Goal: Information Seeking & Learning: Learn about a topic

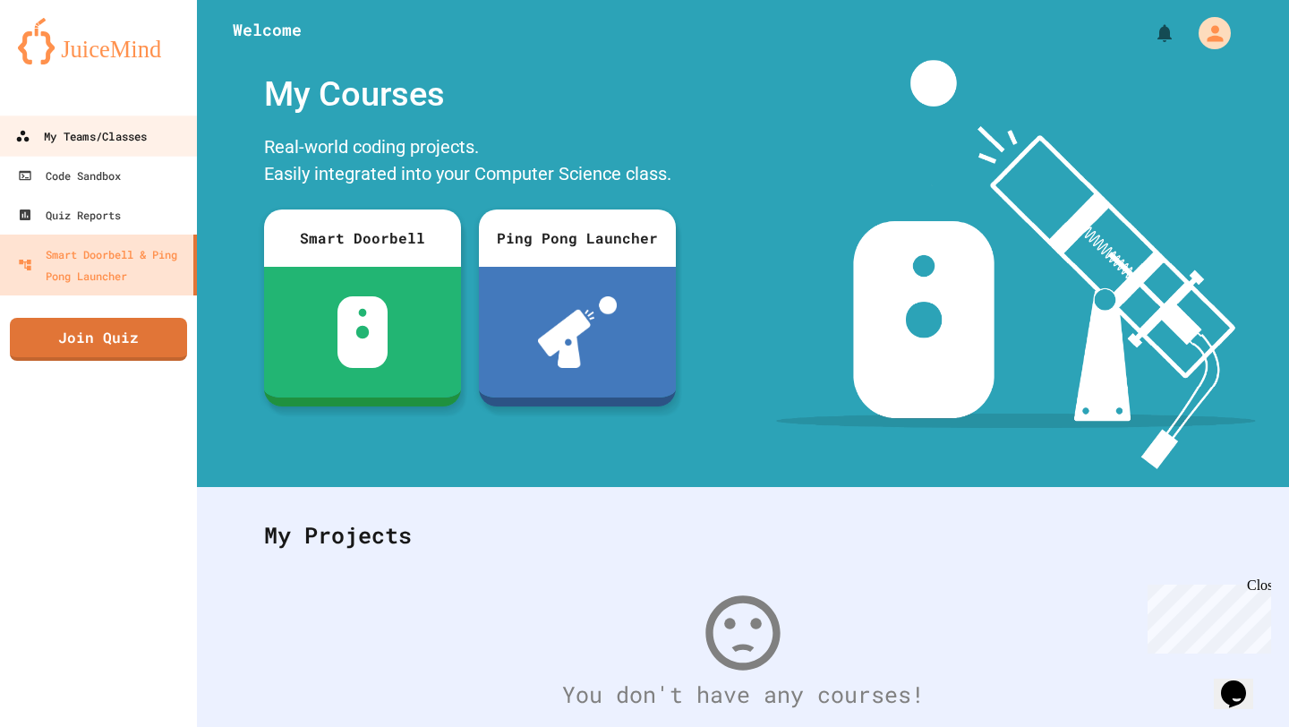
click at [131, 135] on div "My Teams/Classes" at bounding box center [81, 136] width 132 height 22
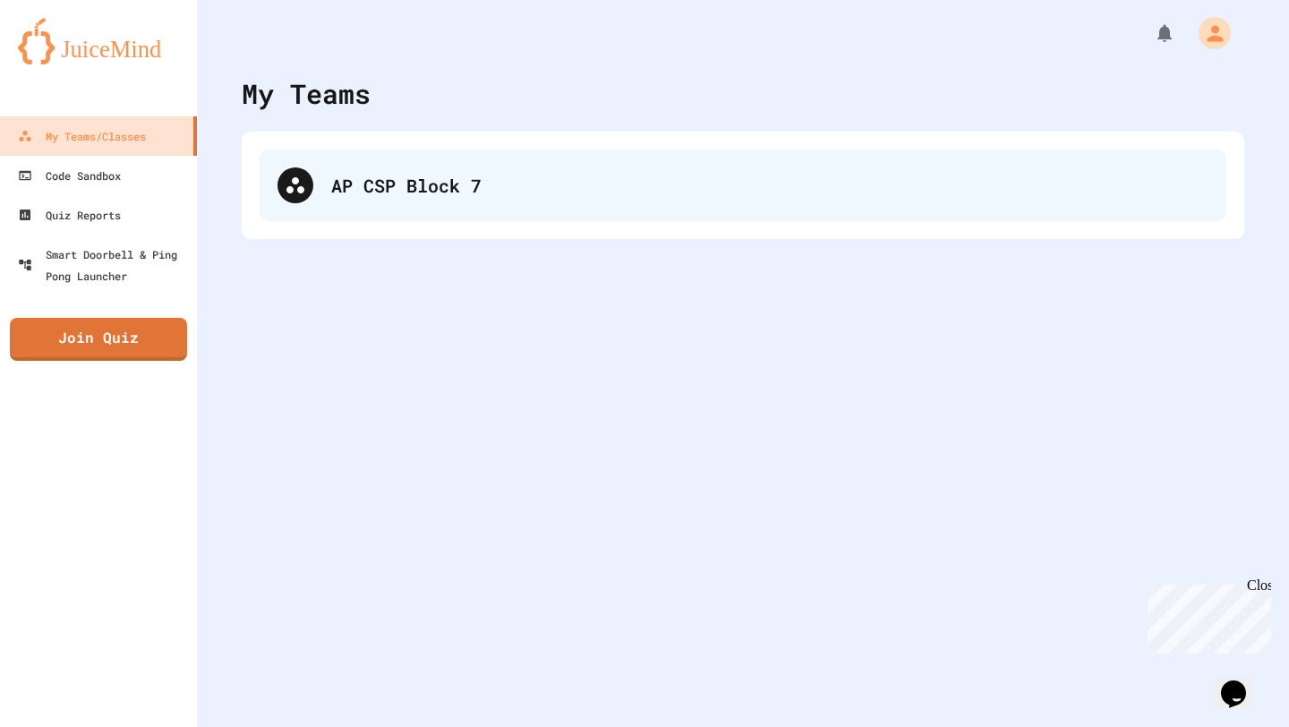
click at [404, 153] on div "AP CSP Block 7" at bounding box center [743, 185] width 966 height 72
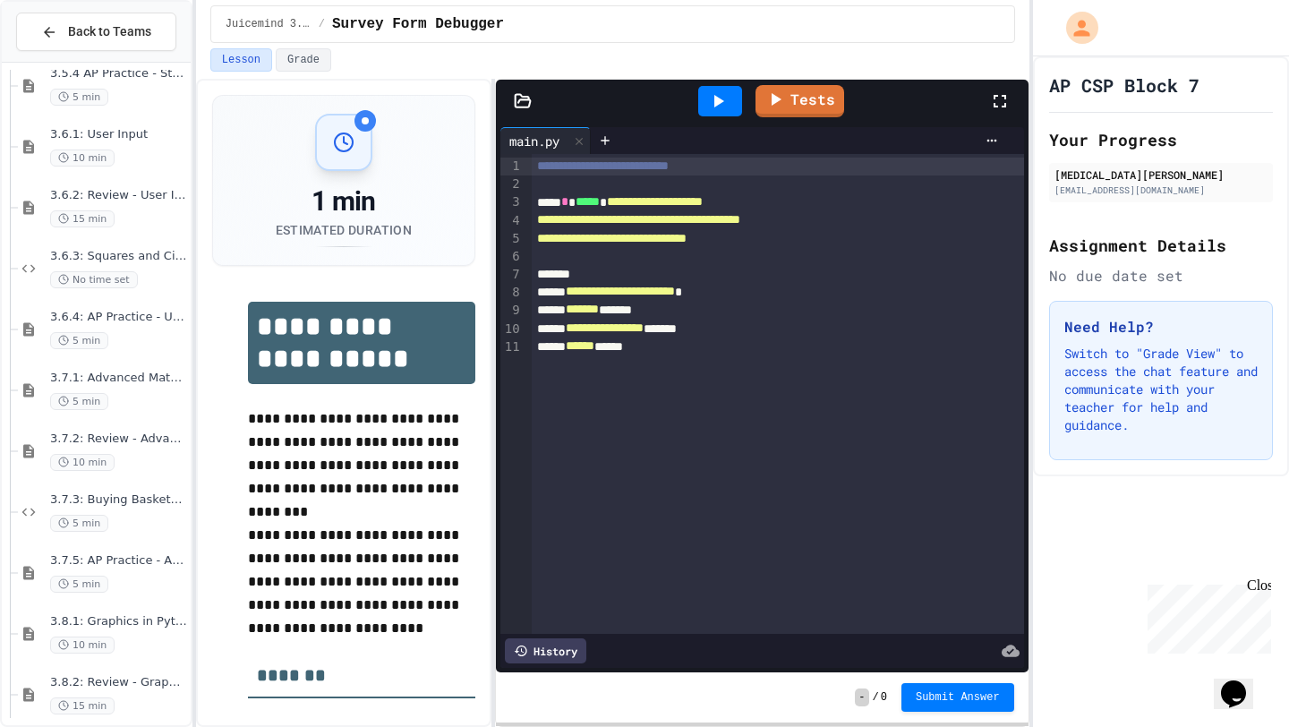
scroll to position [1443, 0]
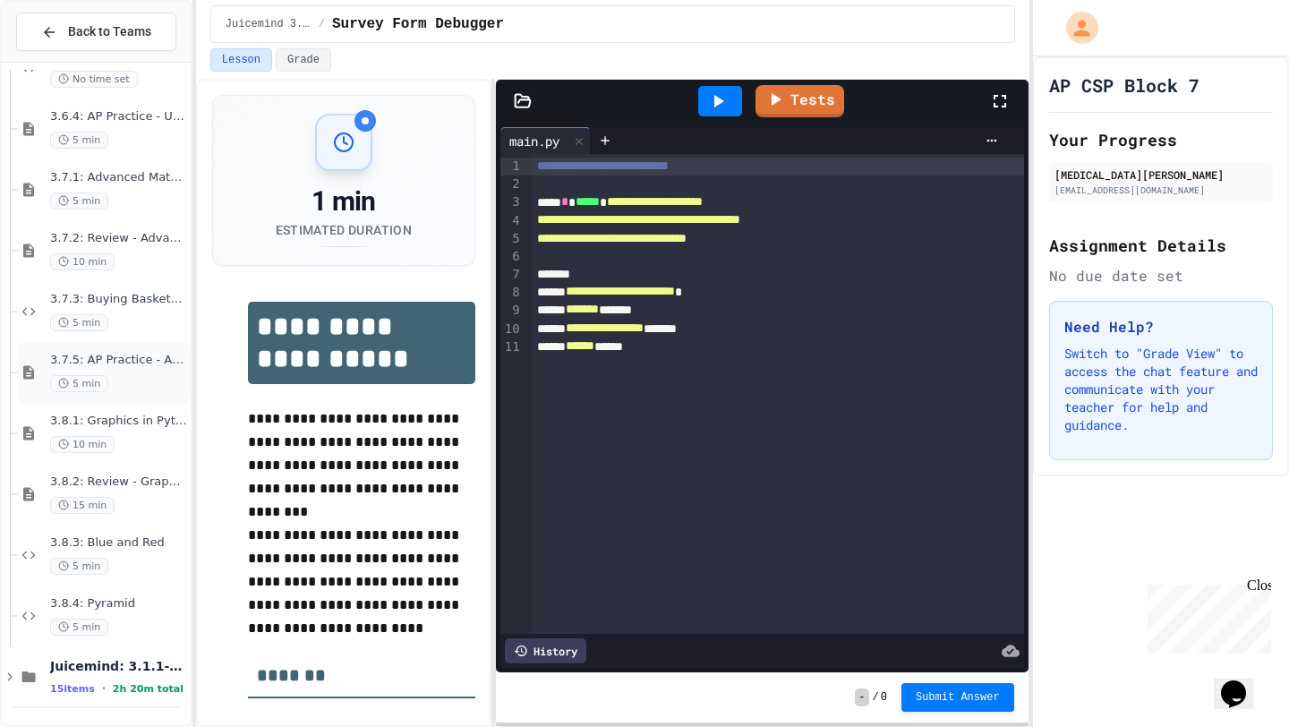
click at [79, 374] on div "3.7.5: AP Practice - Arithmetic Operators 5 min" at bounding box center [118, 372] width 137 height 39
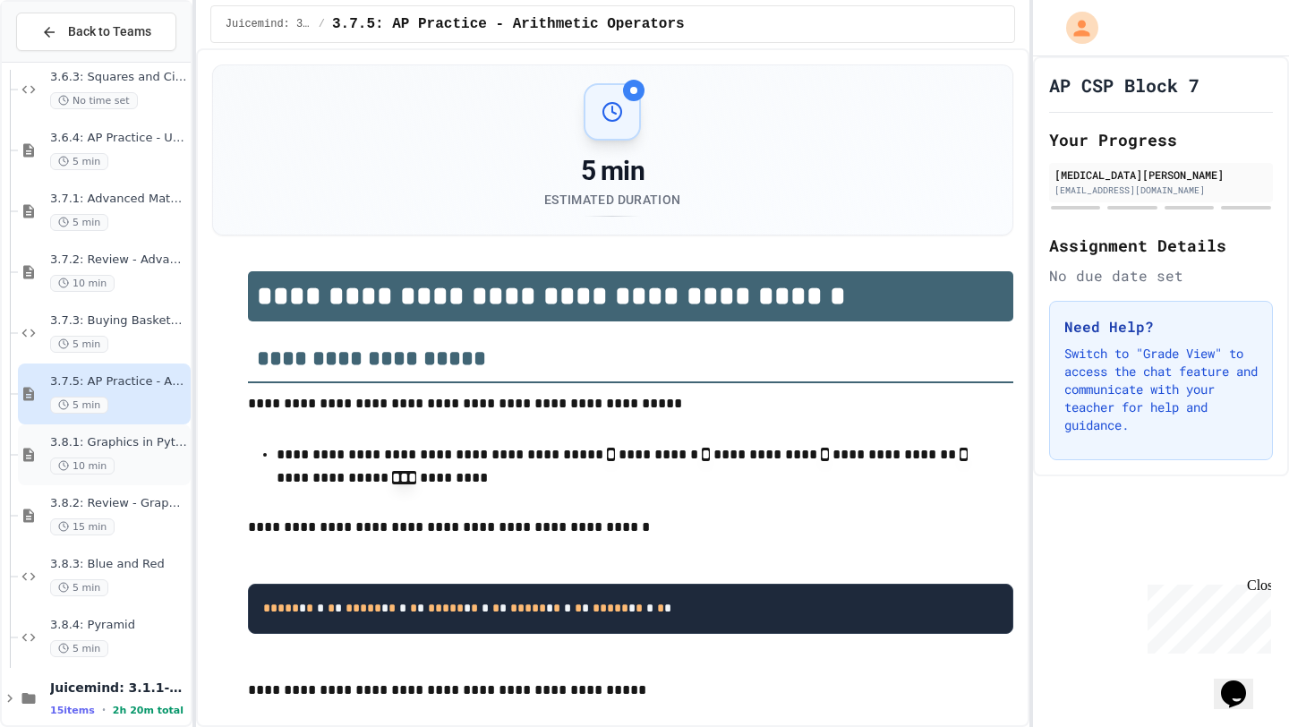
click at [127, 468] on div "10 min" at bounding box center [118, 465] width 137 height 17
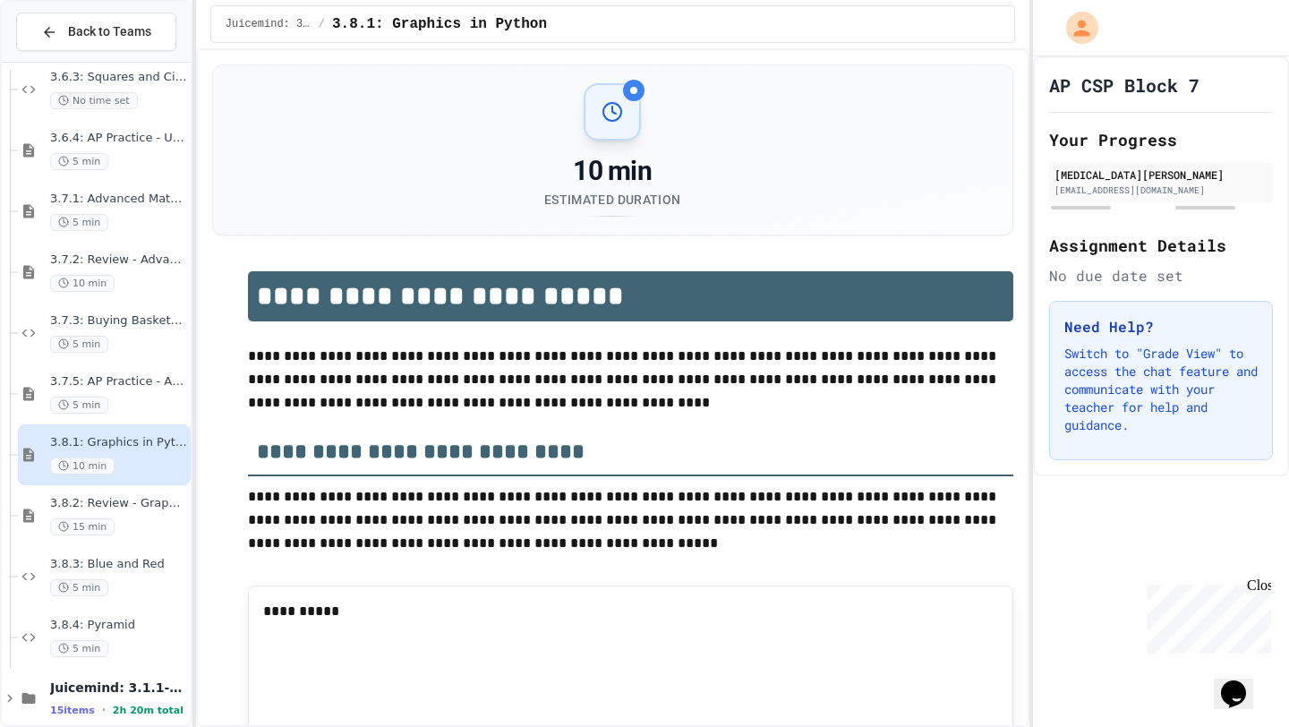
click at [131, 342] on div "5 min" at bounding box center [118, 344] width 137 height 17
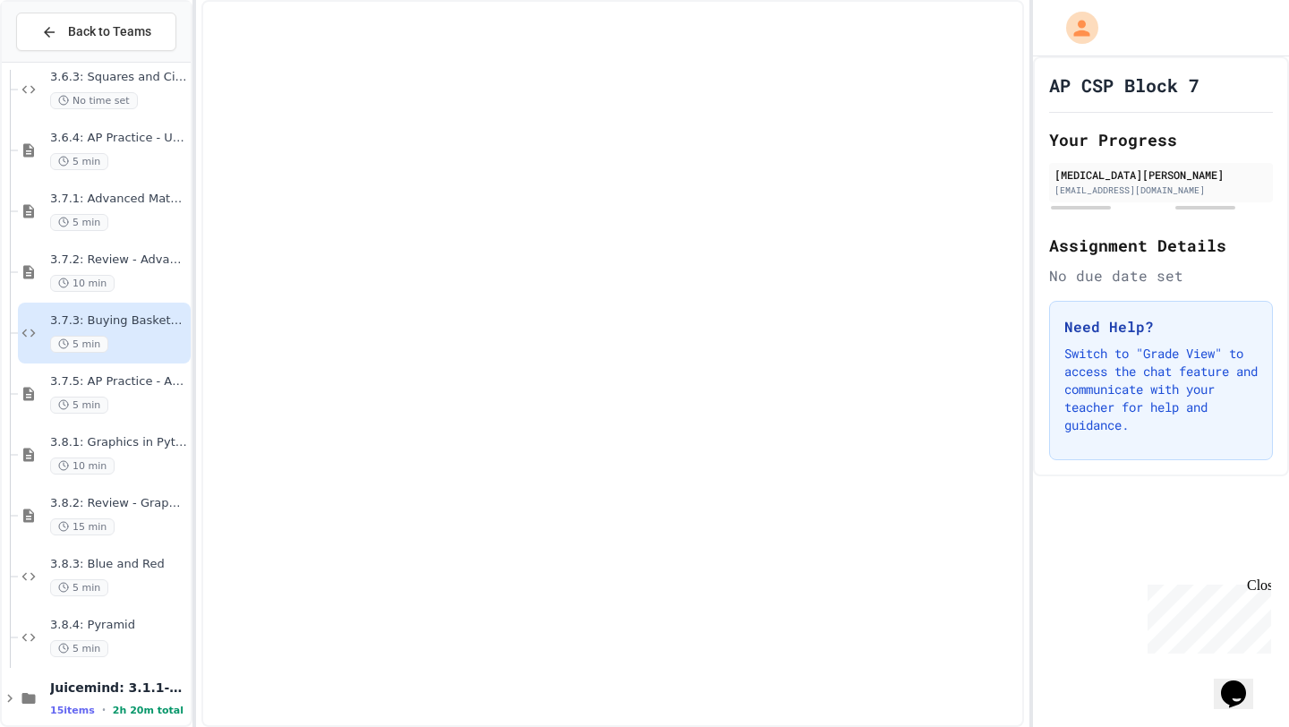
scroll to position [1443, 0]
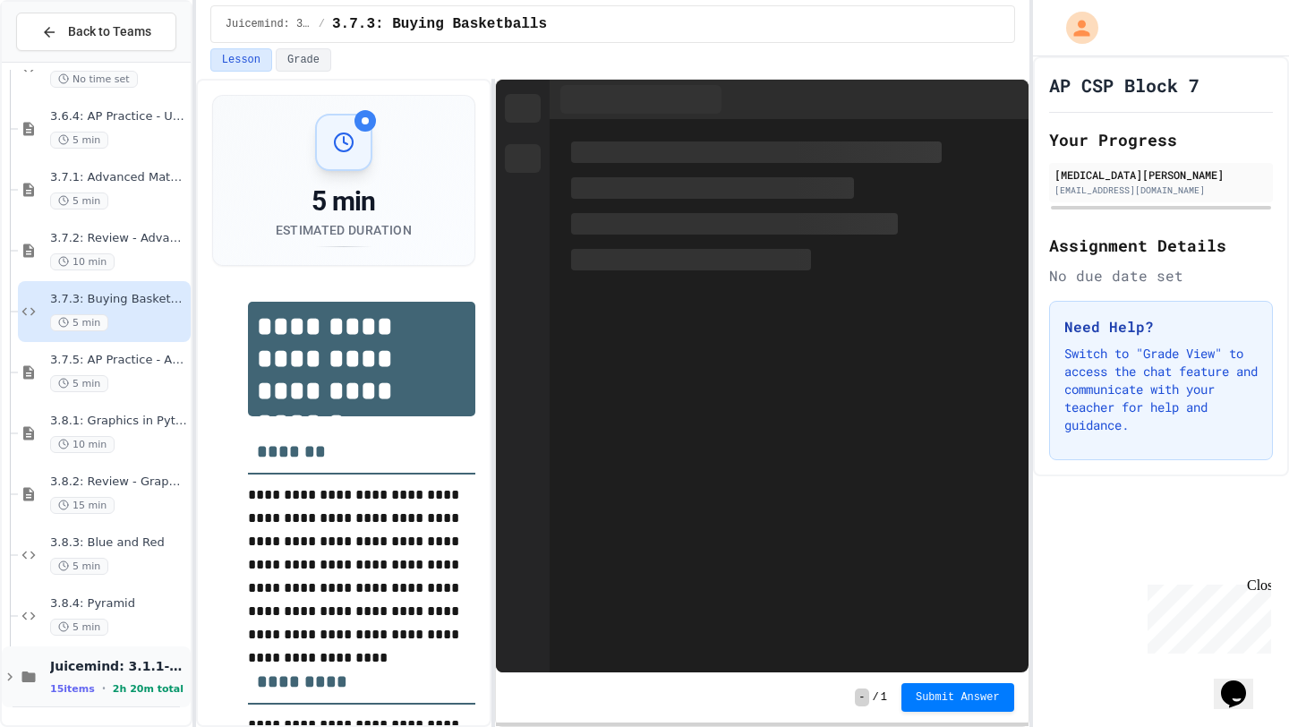
click at [108, 662] on span "Juicemind: 3.1.1-3.4.4" at bounding box center [118, 666] width 137 height 16
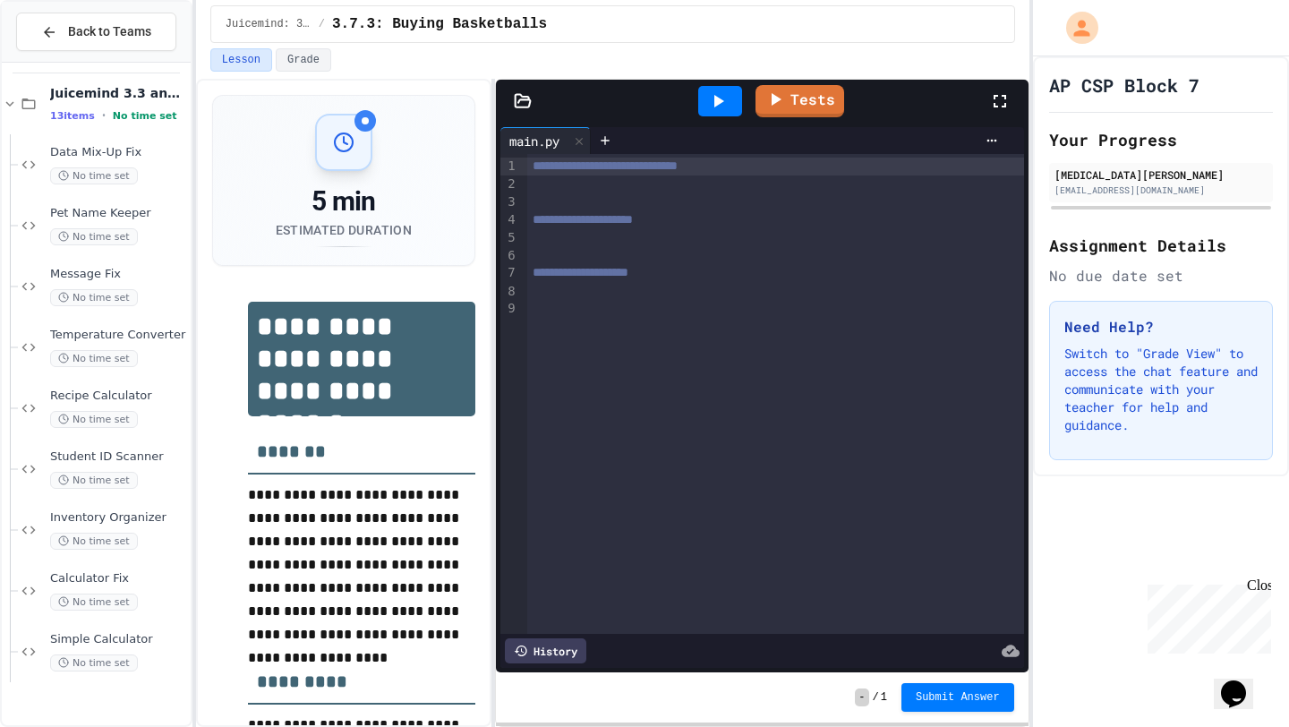
scroll to position [0, 0]
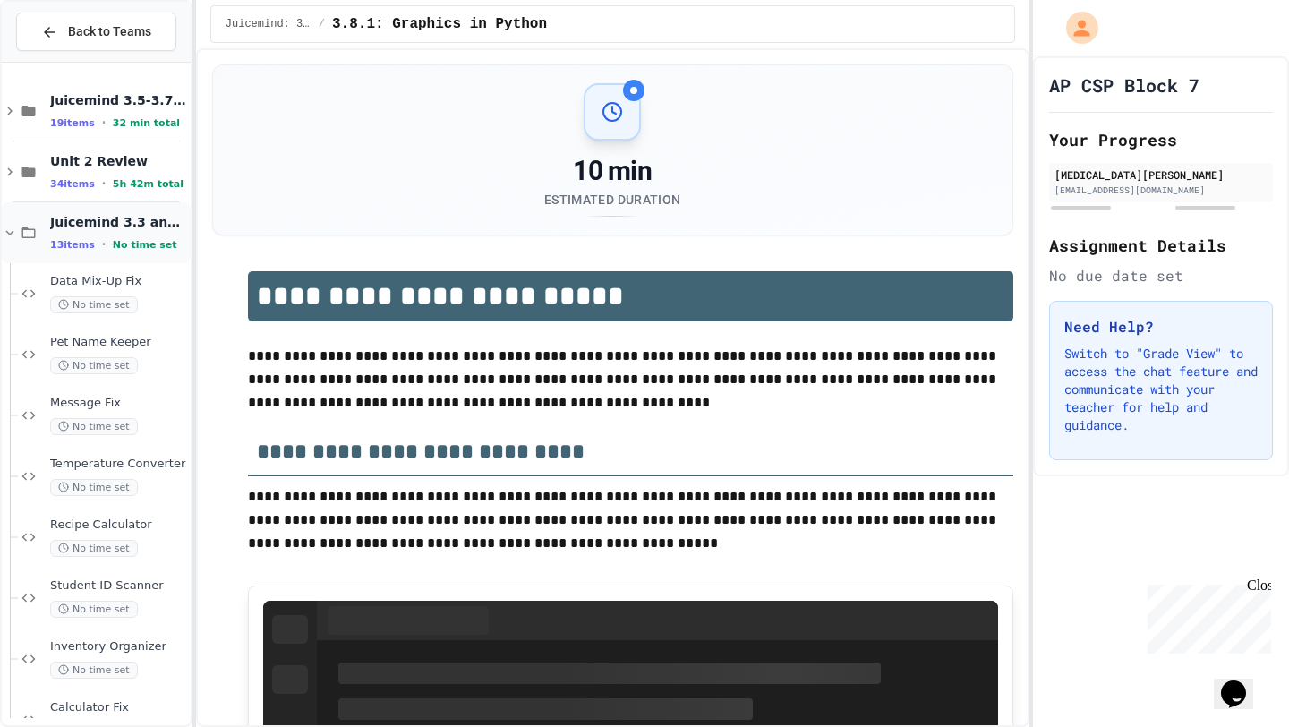
click at [92, 234] on div "Juicemind 3.3 and 3.4 Exercises 13 items • No time set" at bounding box center [118, 233] width 137 height 38
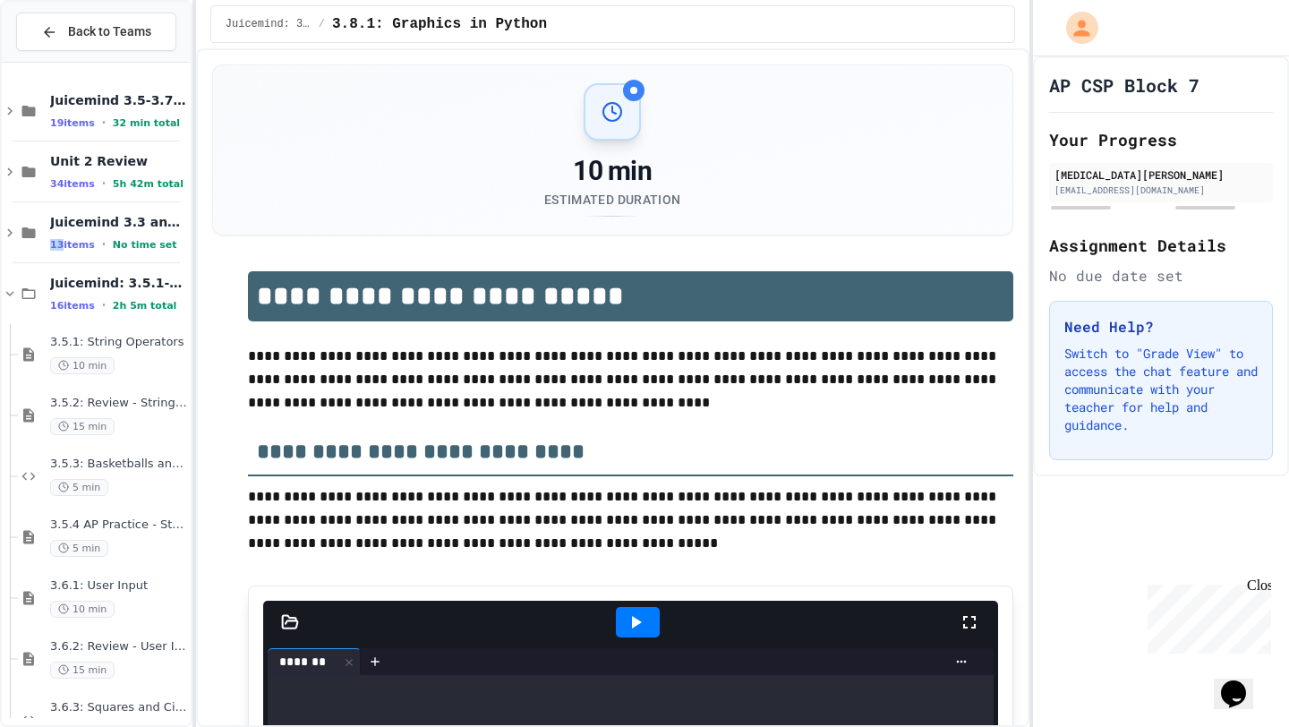
click at [92, 234] on div "Juicemind 3.3 and 3.4 Exercises 13 items • No time set" at bounding box center [118, 233] width 137 height 38
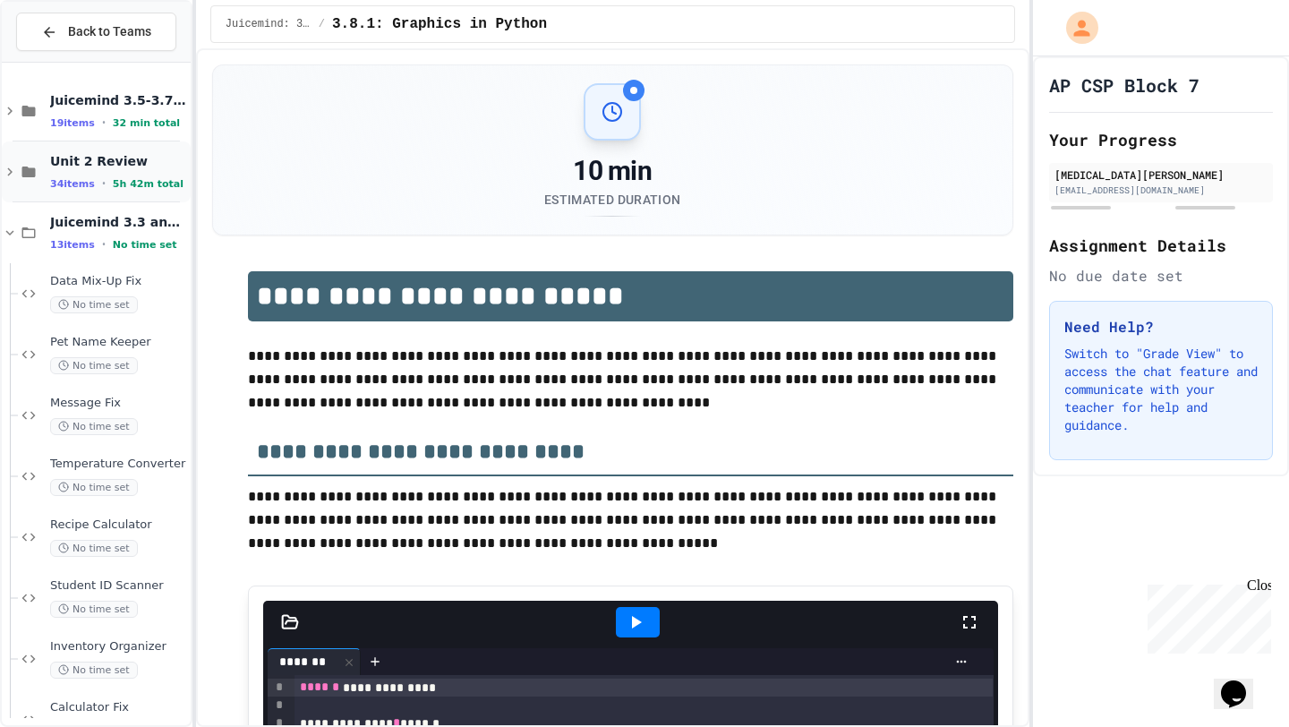
click at [83, 170] on div "Unit 2 Review 34 items • 5h 42m total" at bounding box center [118, 172] width 137 height 38
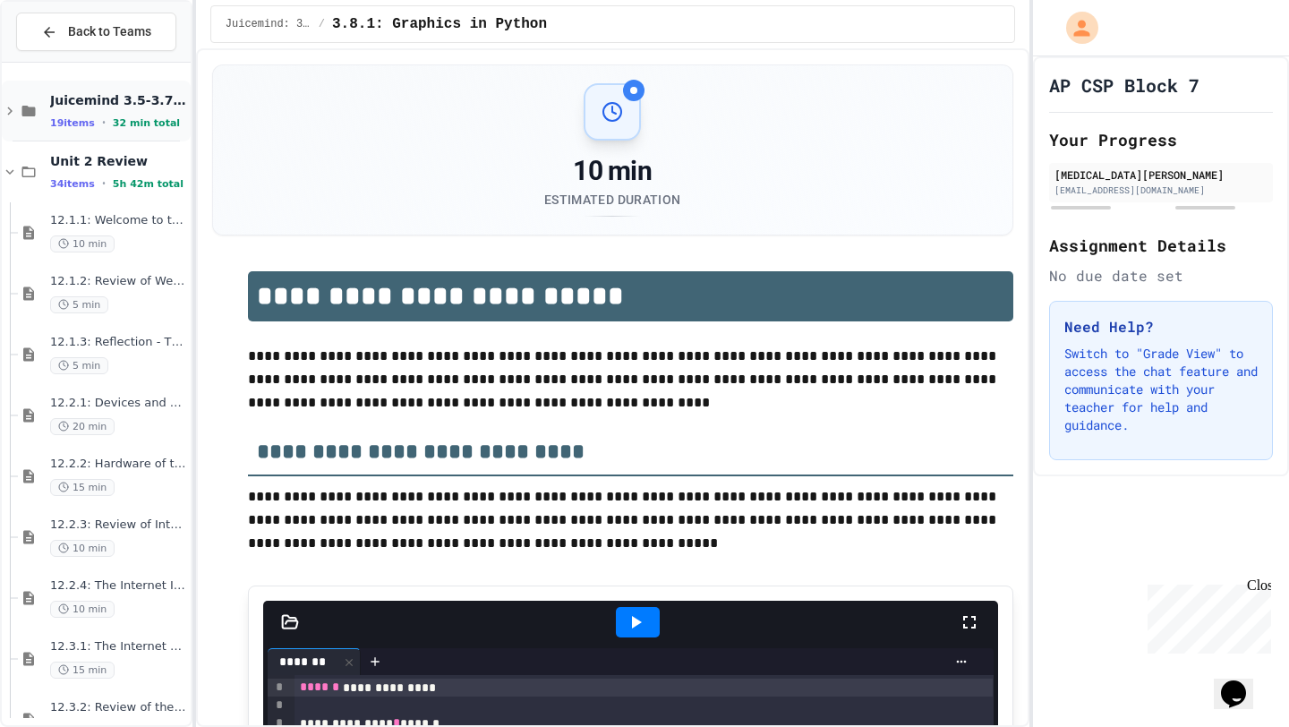
click at [89, 113] on div "Juicemind 3.5-3.7 Exercises 19 items • 32 min total" at bounding box center [118, 111] width 137 height 38
